Goal: Task Accomplishment & Management: Manage account settings

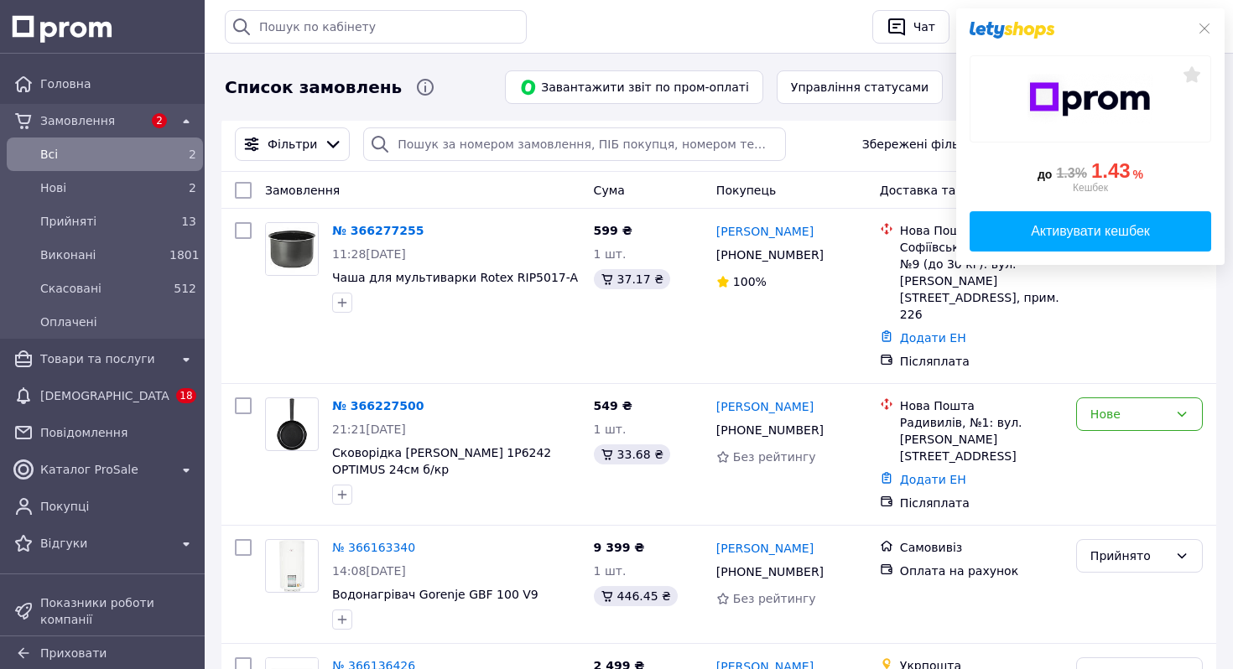
click at [1211, 23] on div "до 1.3% 1.43 % Кешбек Активувати кешбек" at bounding box center [1090, 136] width 268 height 257
click at [1202, 34] on icon at bounding box center [1204, 28] width 13 height 13
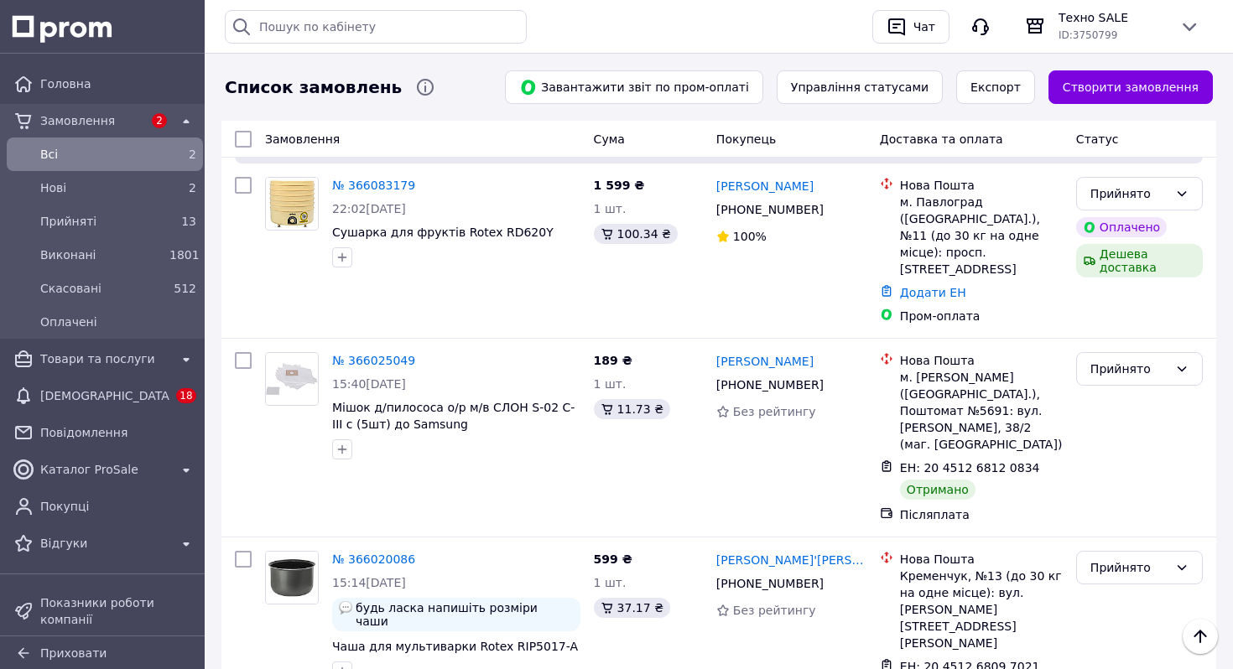
scroll to position [667, 0]
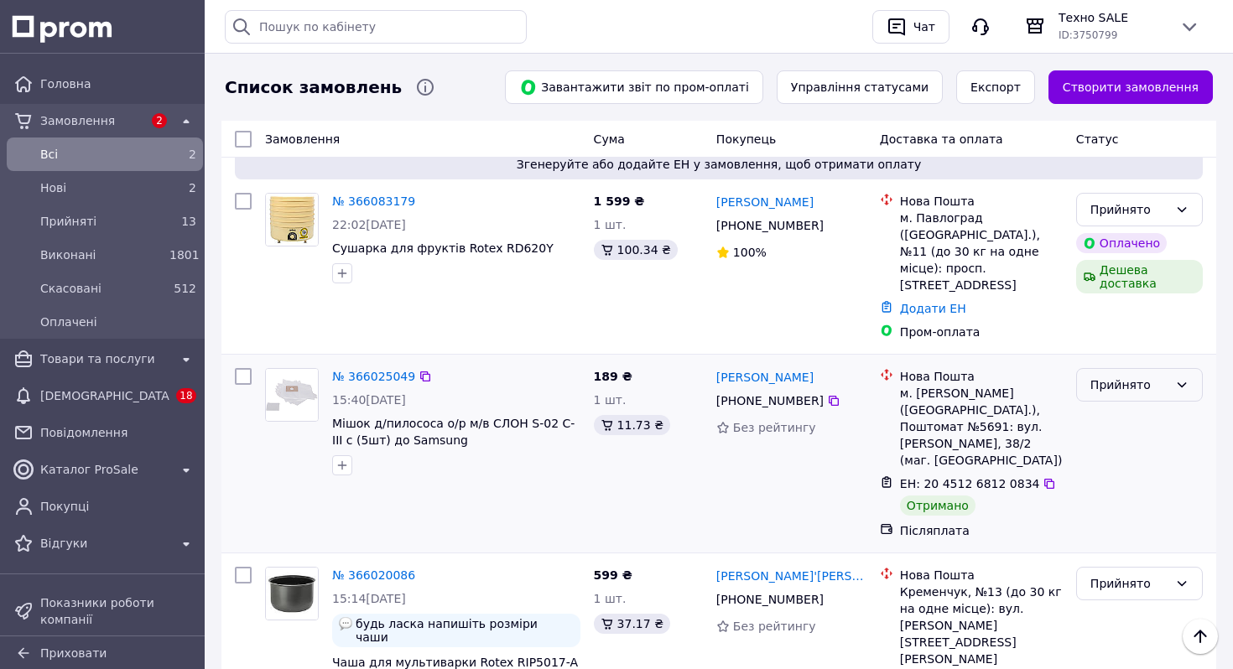
click at [1199, 368] on div "Прийнято" at bounding box center [1139, 385] width 127 height 34
click at [1167, 351] on li "Виконано" at bounding box center [1139, 358] width 125 height 30
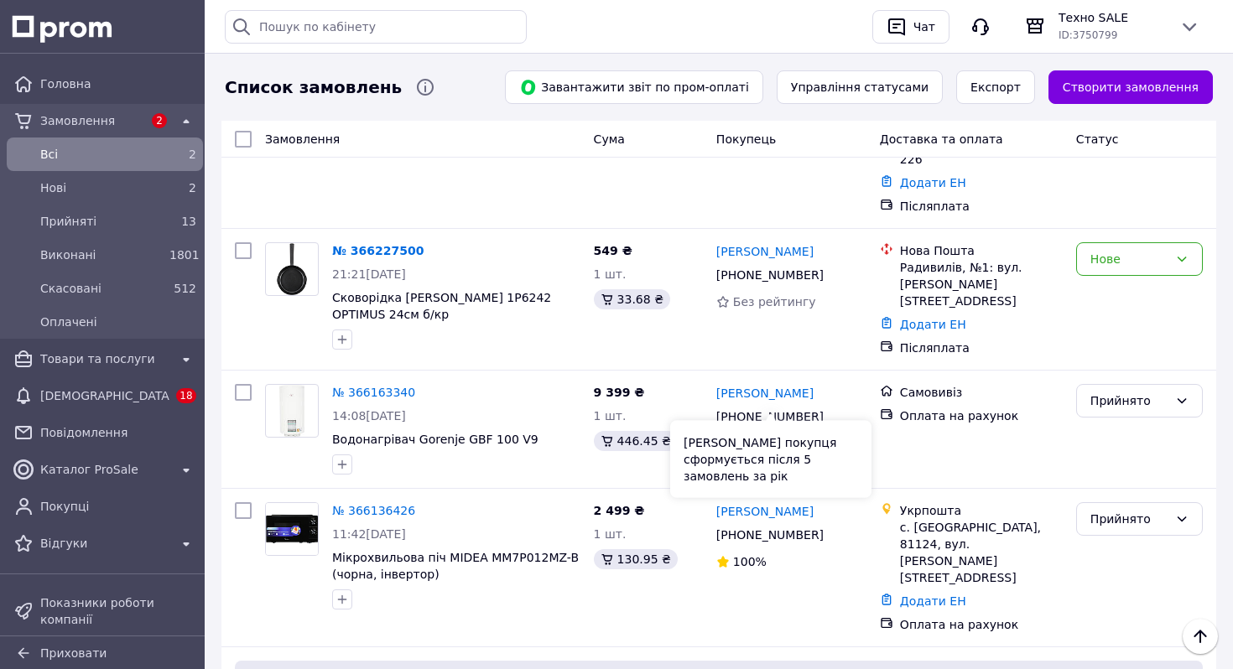
scroll to position [135, 0]
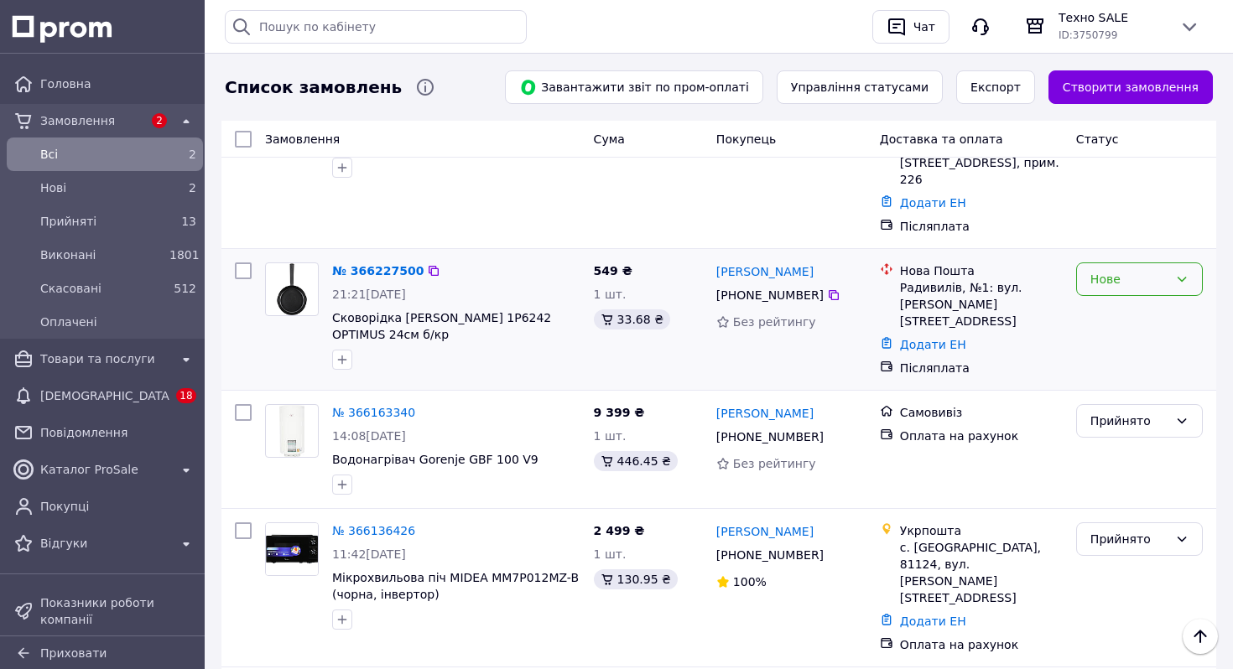
click at [1155, 270] on div "Нове" at bounding box center [1129, 279] width 78 height 18
click at [1153, 278] on li "Прийнято" at bounding box center [1139, 282] width 125 height 30
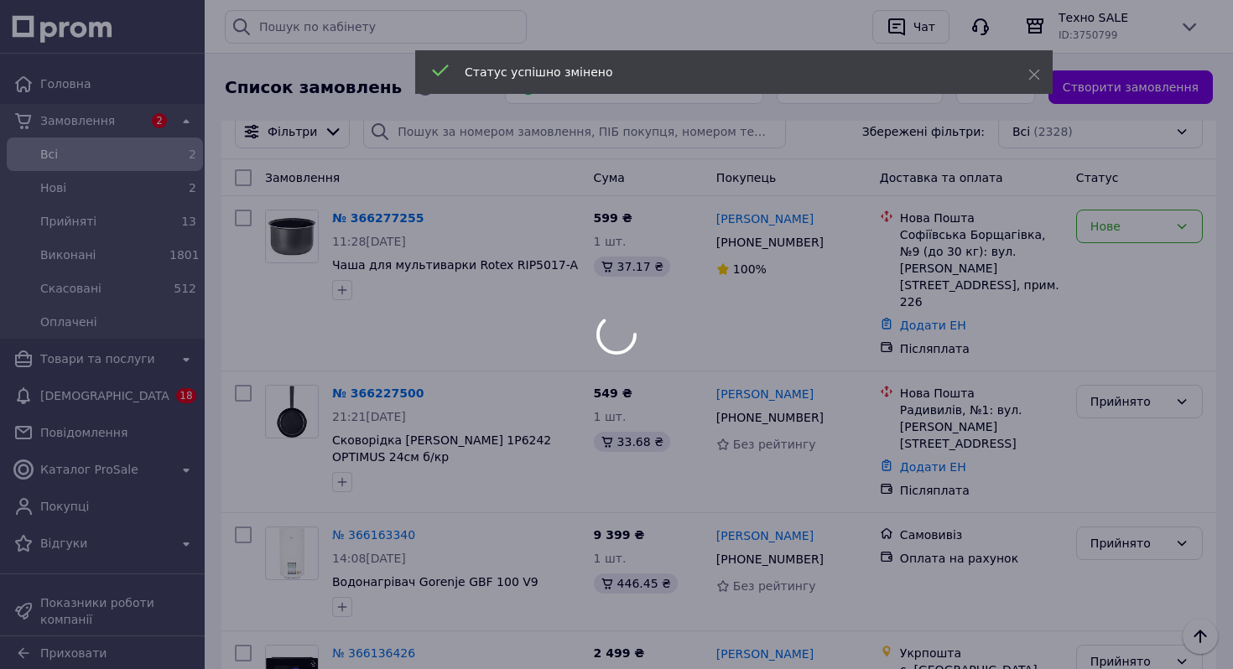
scroll to position [0, 0]
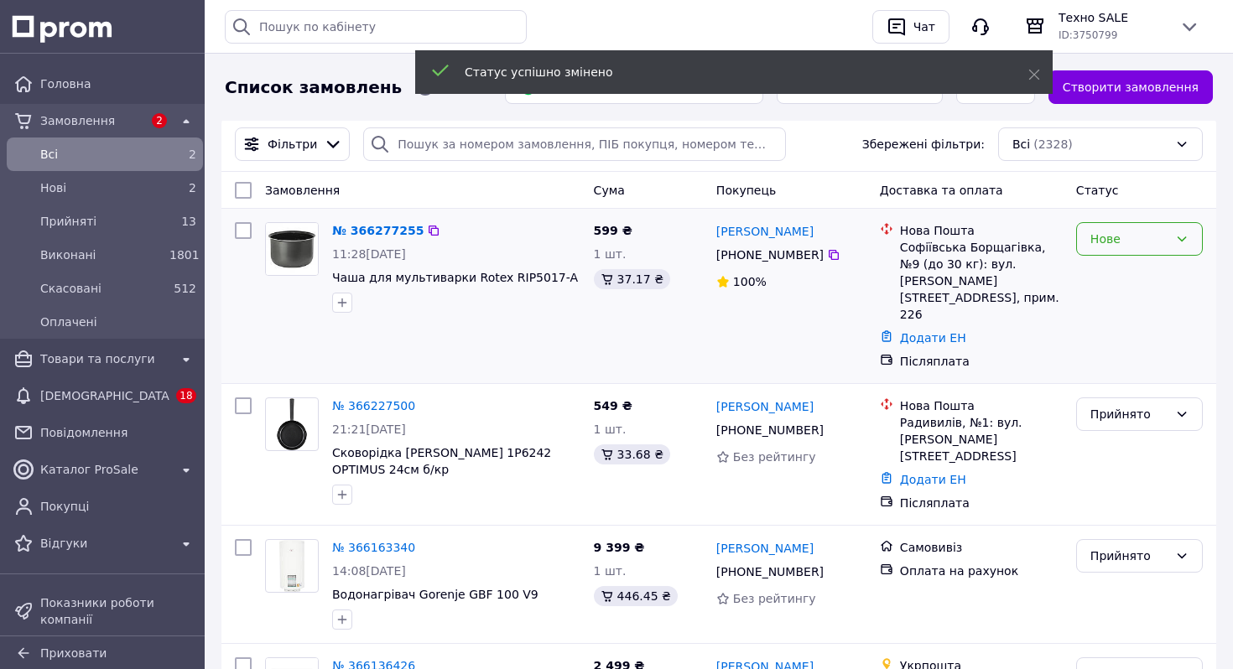
click at [1161, 243] on div "Нове" at bounding box center [1129, 239] width 78 height 18
click at [1160, 262] on li "Прийнято" at bounding box center [1139, 275] width 125 height 30
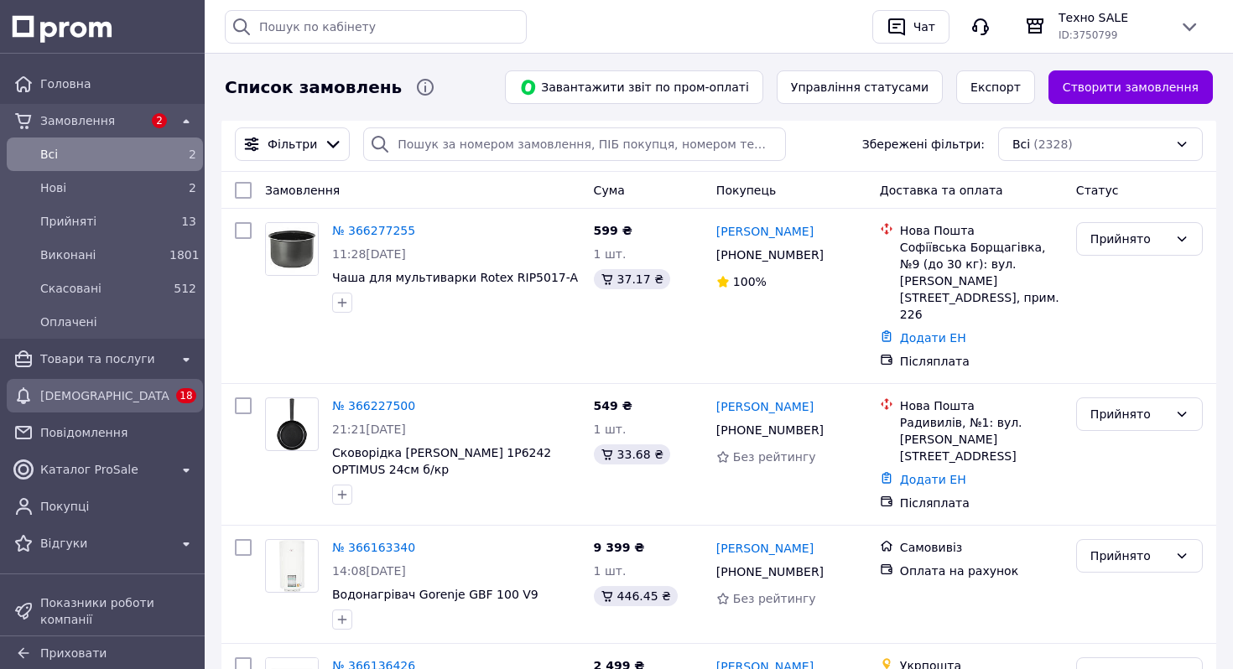
click at [131, 388] on span "[DEMOGRAPHIC_DATA]" at bounding box center [104, 395] width 129 height 17
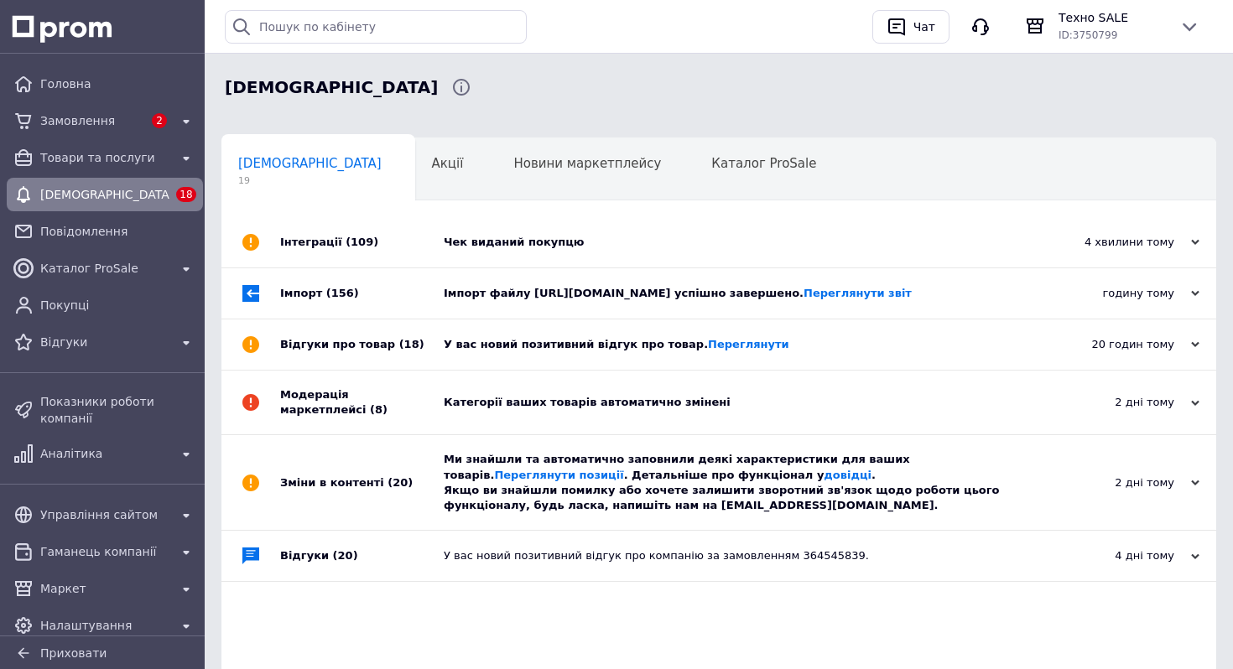
click at [439, 530] on div "Зміни в контенті (20)" at bounding box center [362, 482] width 164 height 95
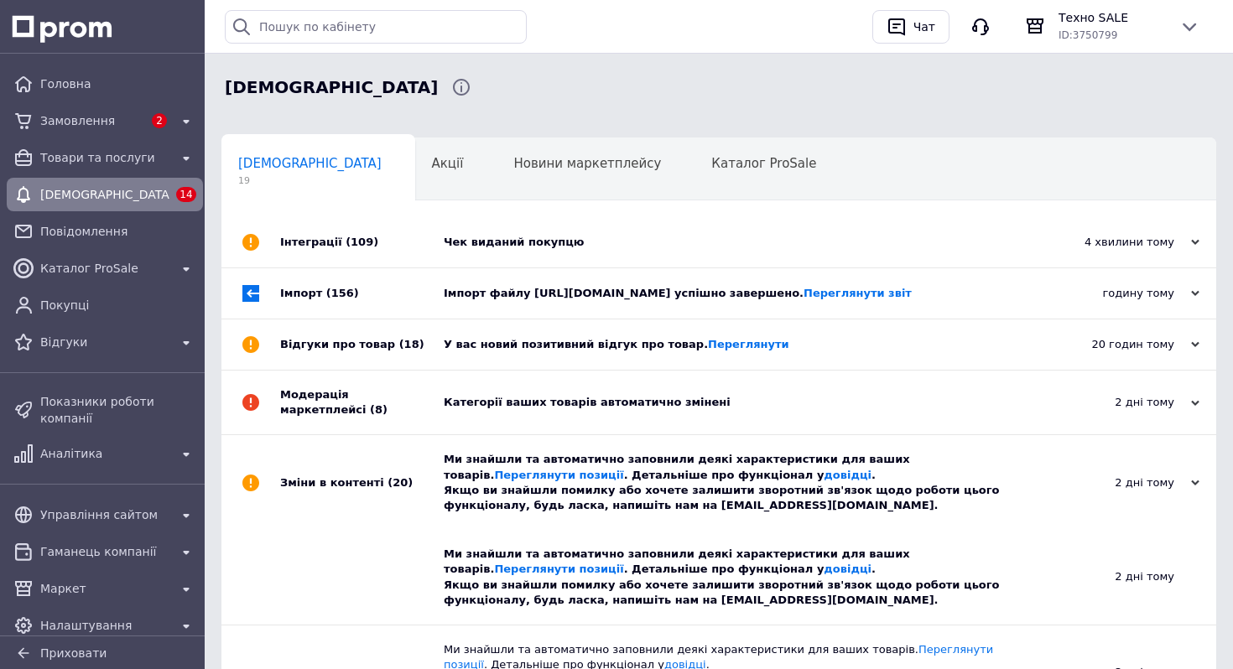
click at [423, 434] on div "Модерація маркетплейсі (8)" at bounding box center [362, 403] width 164 height 64
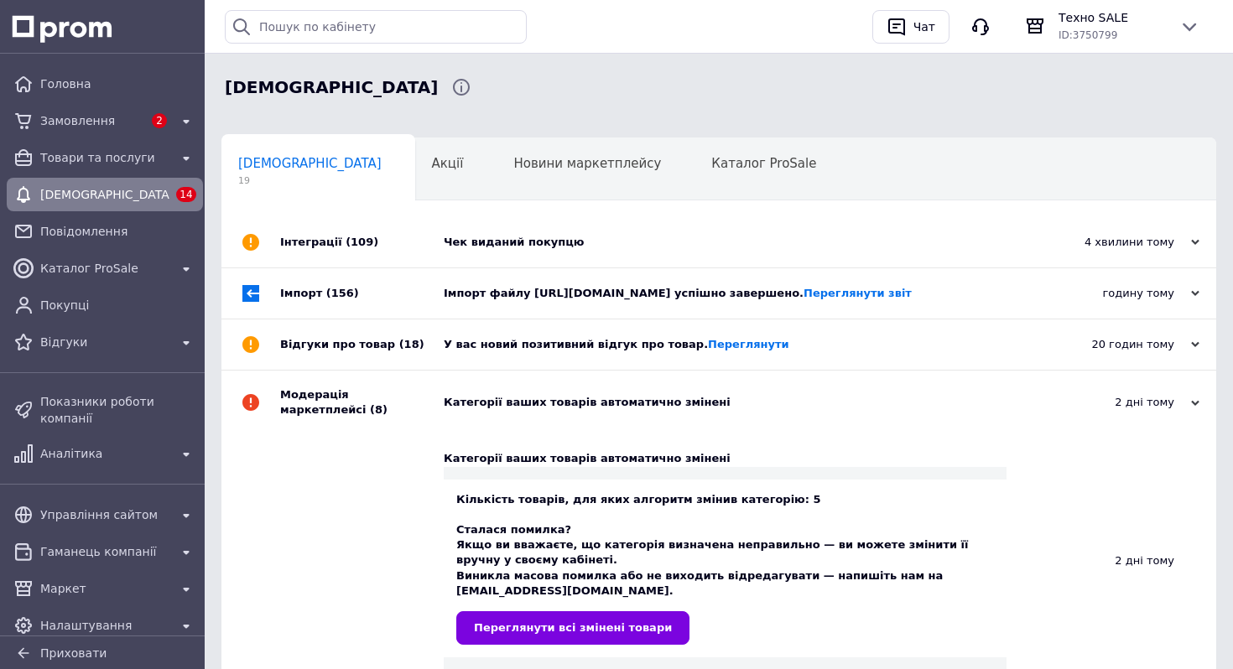
click at [426, 370] on div "Відгуки про товар (18)" at bounding box center [362, 345] width 164 height 50
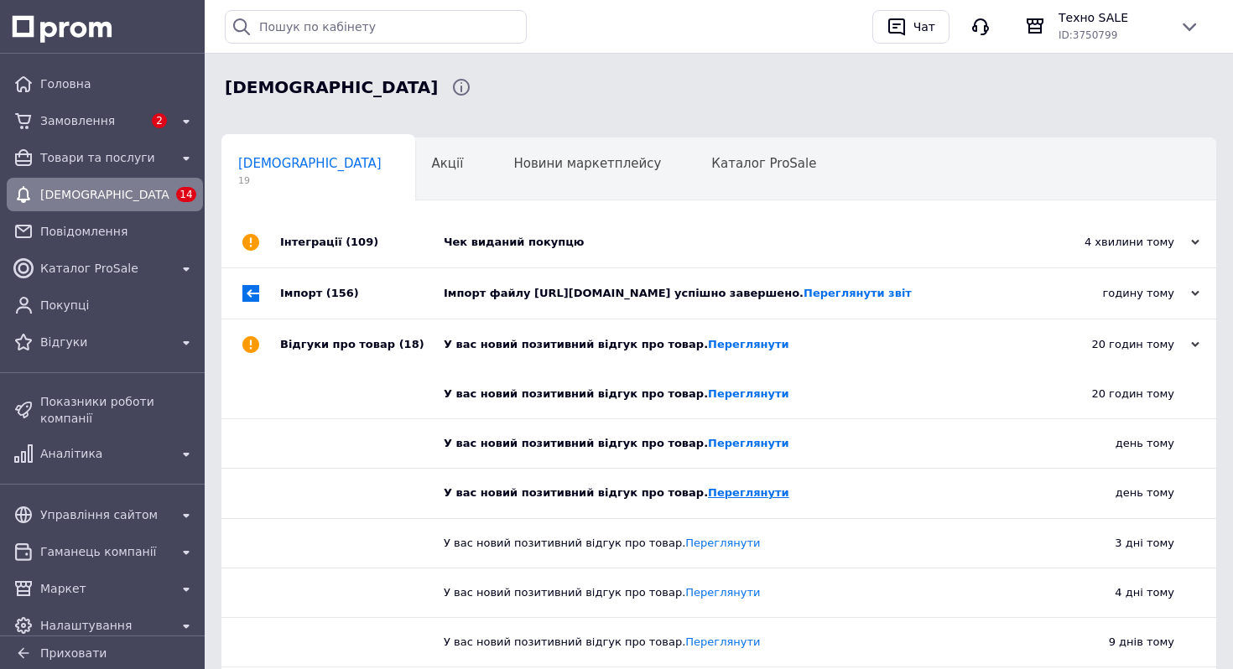
click at [719, 499] on link "Переглянути" at bounding box center [748, 492] width 81 height 13
click at [718, 400] on link "Переглянути" at bounding box center [748, 393] width 81 height 13
click at [423, 226] on div "Інтеграції (109)" at bounding box center [362, 242] width 164 height 50
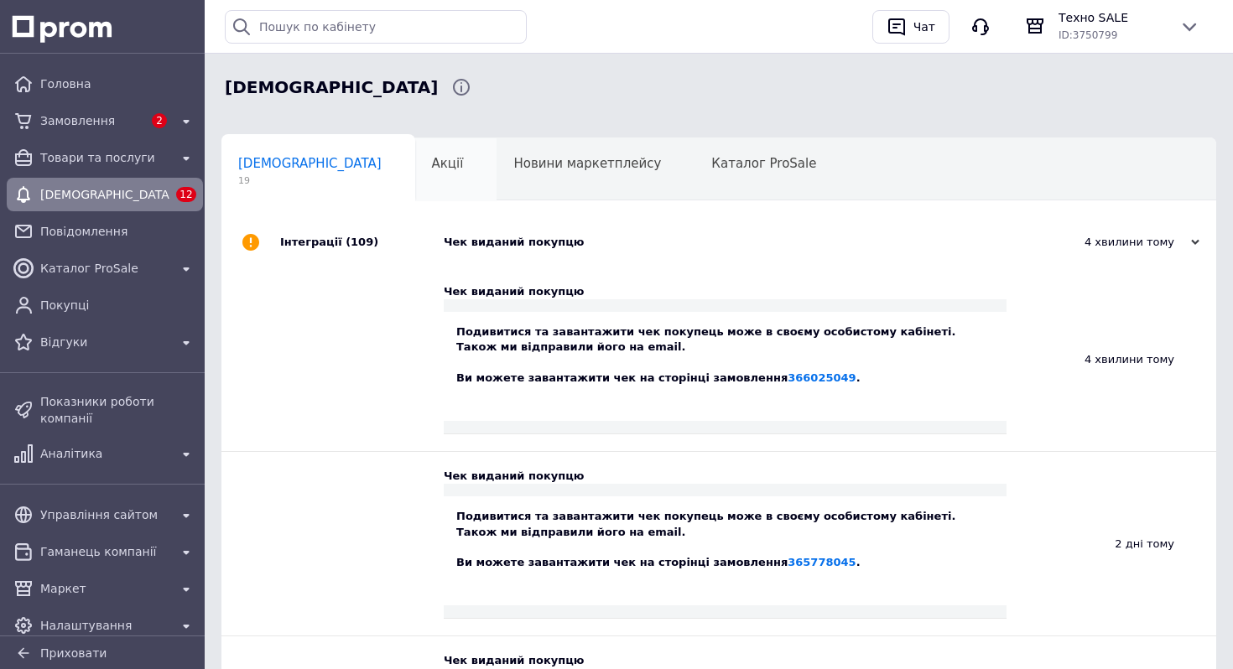
click at [415, 182] on div "Акції 0" at bounding box center [456, 170] width 82 height 64
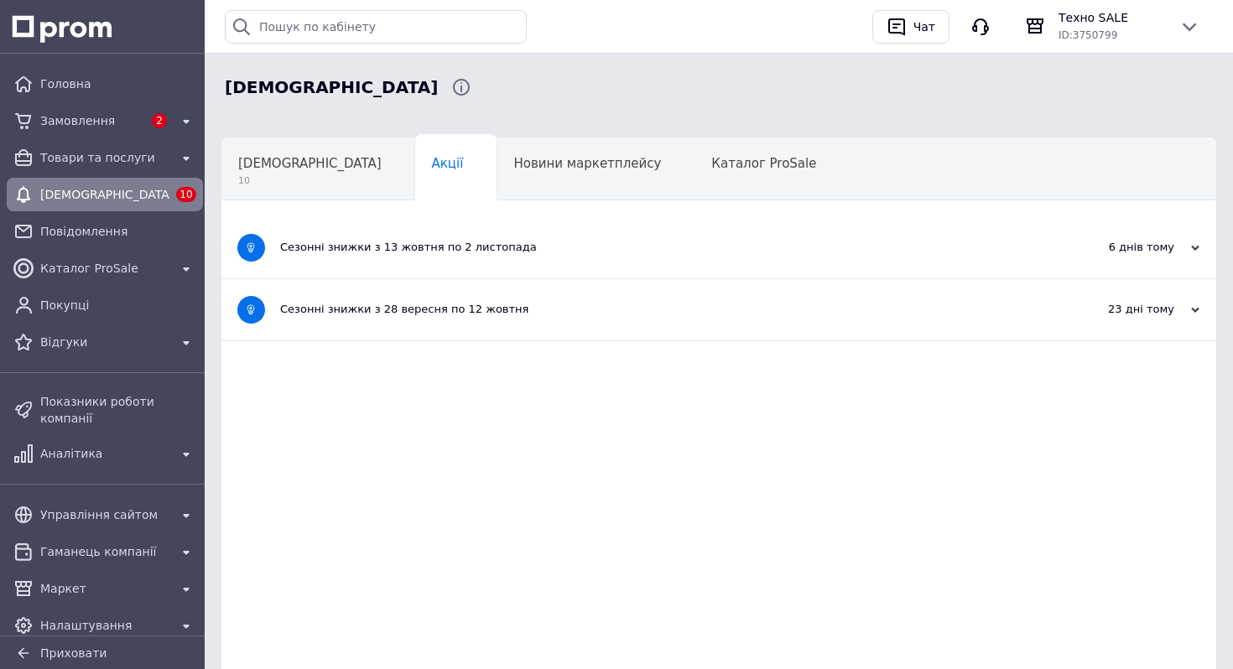
click at [336, 258] on div "Сезонні знижки з 13 жовтня по 2 листопада" at bounding box center [655, 247] width 751 height 61
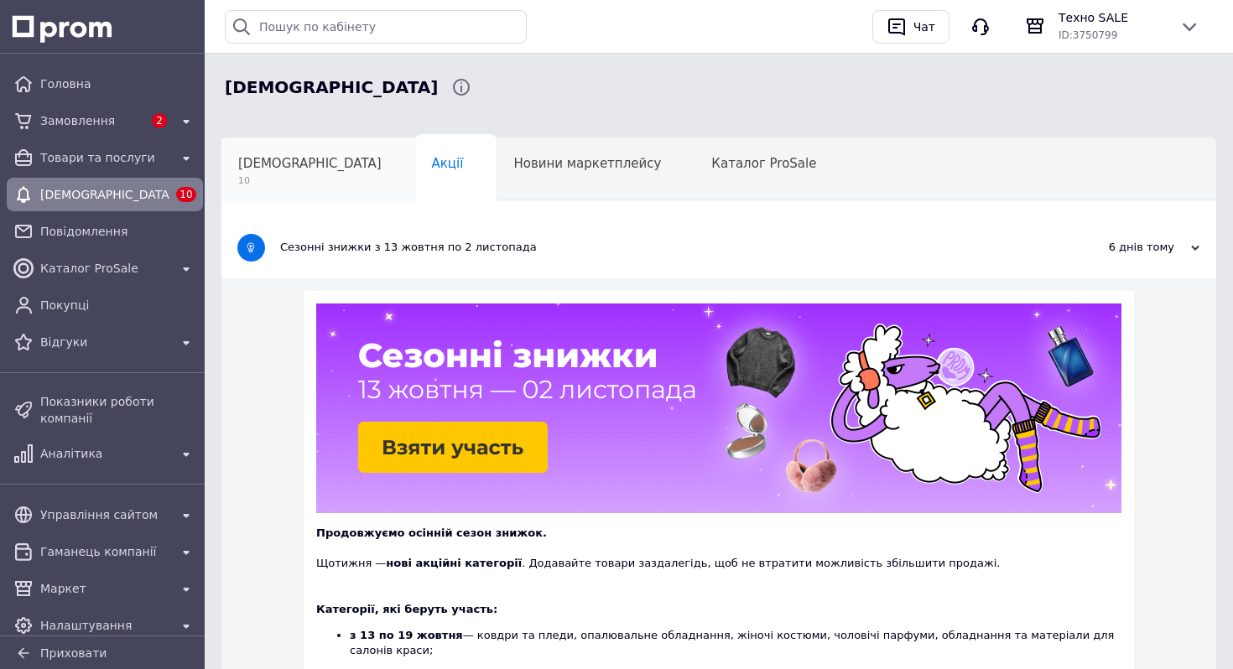
click at [285, 189] on div "[DEMOGRAPHIC_DATA] 10" at bounding box center [318, 170] width 194 height 64
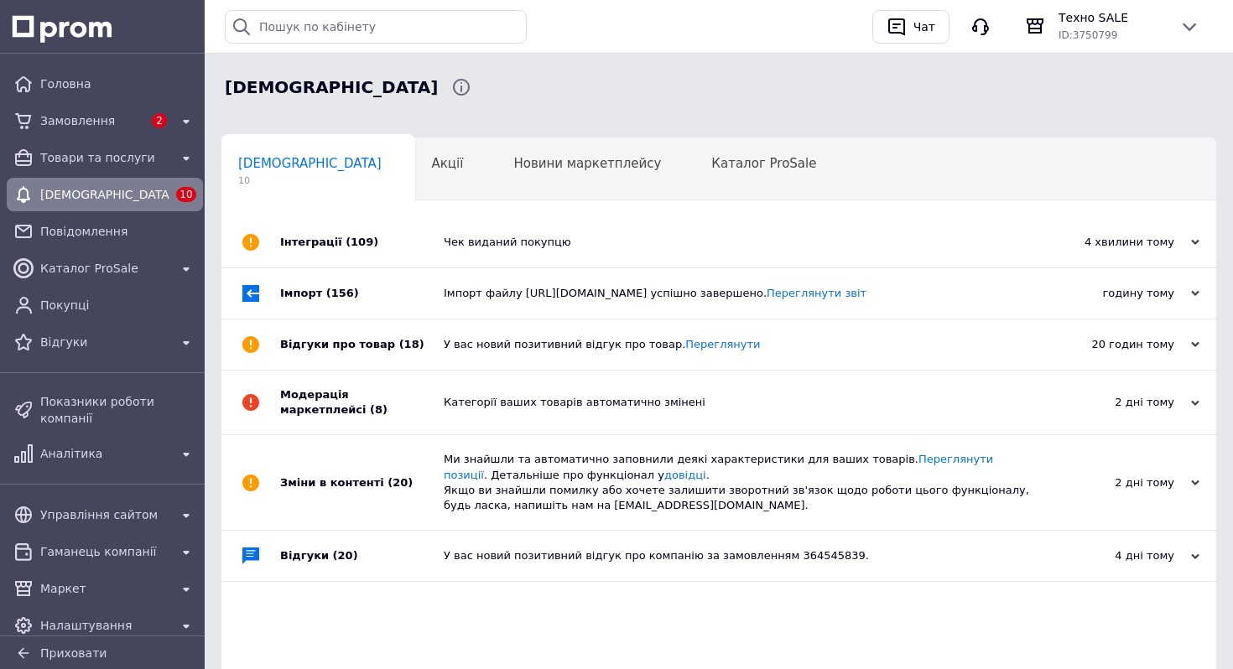
click at [373, 287] on div "Імпорт (156)" at bounding box center [362, 293] width 164 height 50
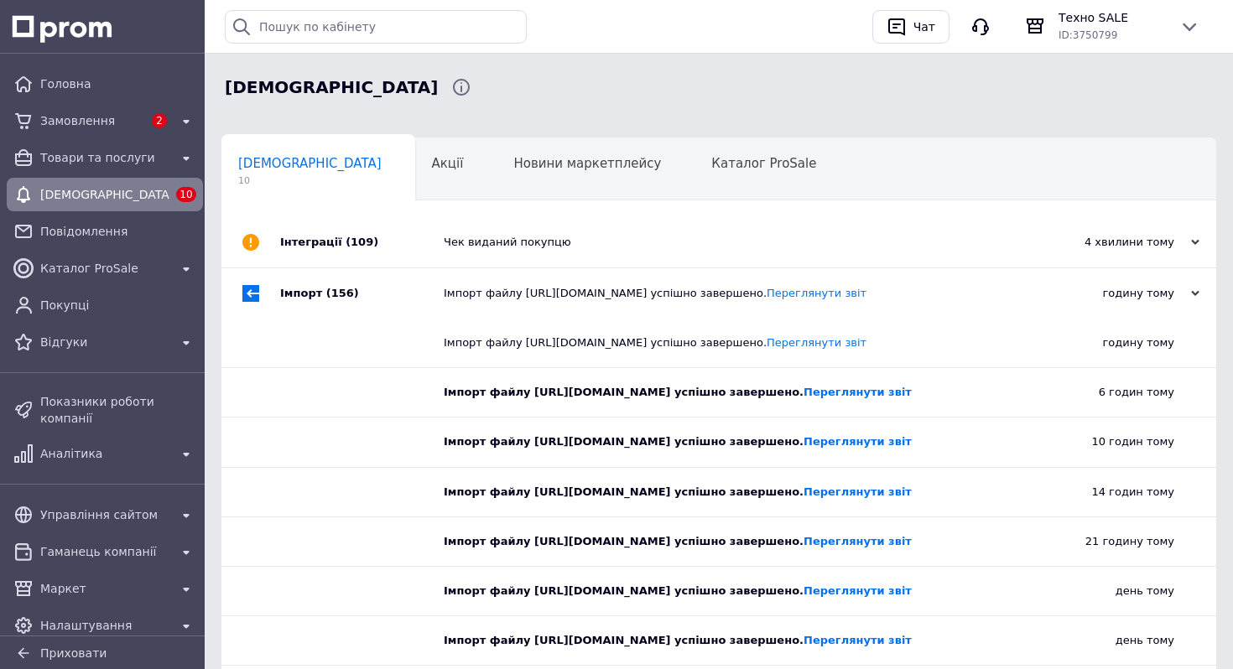
click at [392, 365] on div at bounding box center [362, 343] width 164 height 49
click at [384, 314] on div "Імпорт (156)" at bounding box center [362, 293] width 164 height 50
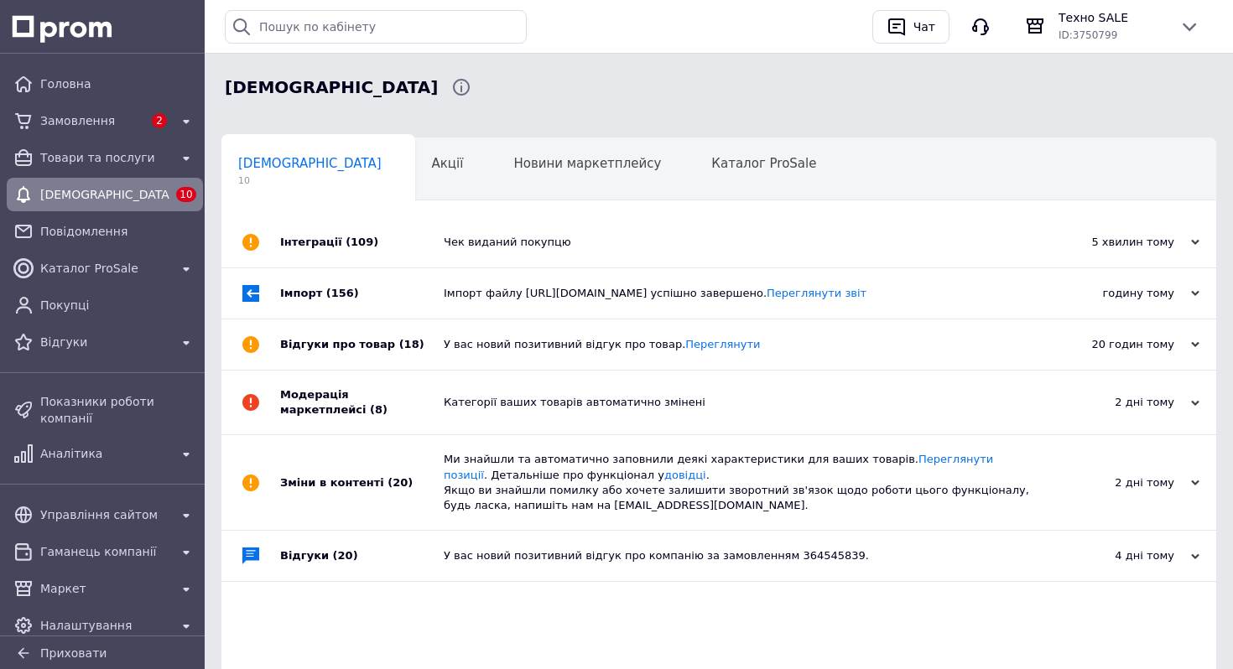
click at [408, 370] on div "Відгуки про товар (18)" at bounding box center [362, 345] width 164 height 50
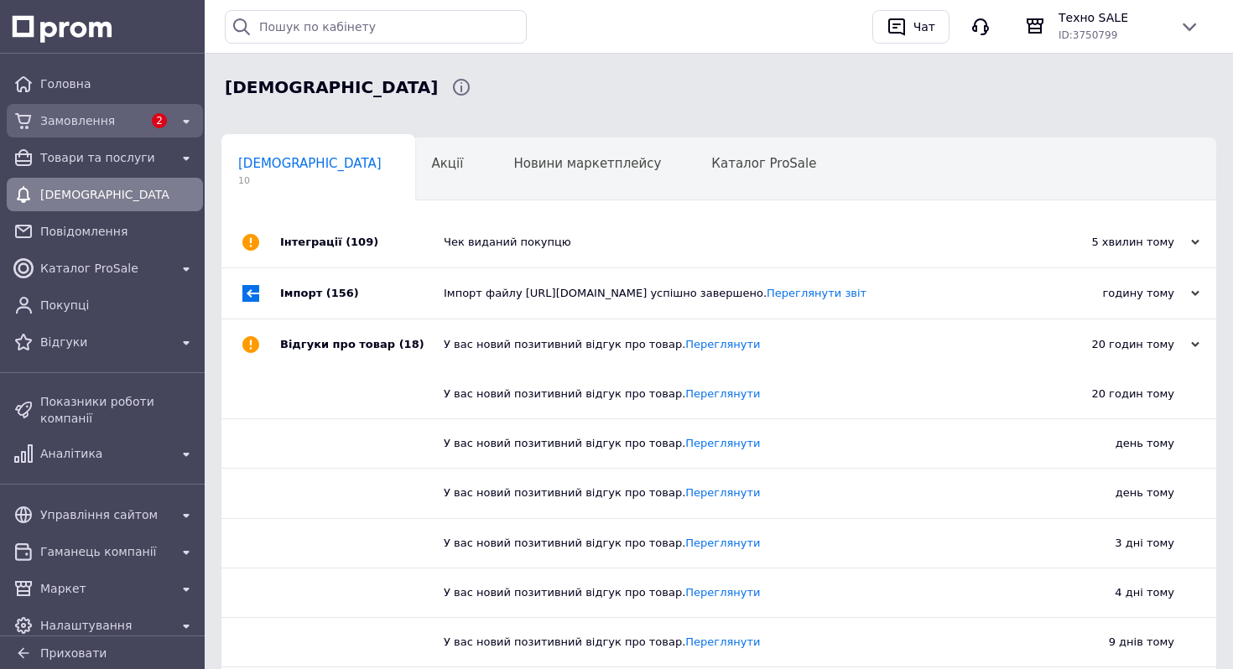
click at [110, 107] on div "Замовлення 2" at bounding box center [105, 120] width 190 height 27
